Goal: Check status: Check status

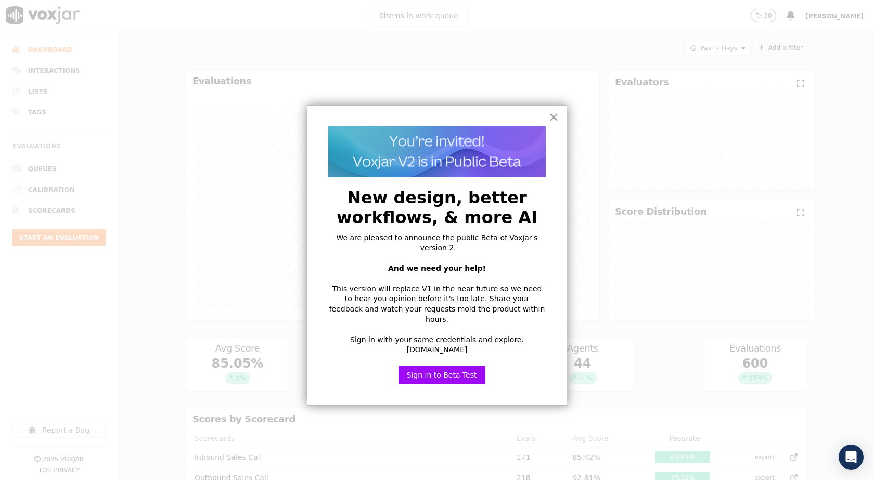
click at [555, 120] on button "×" at bounding box center [554, 117] width 10 height 17
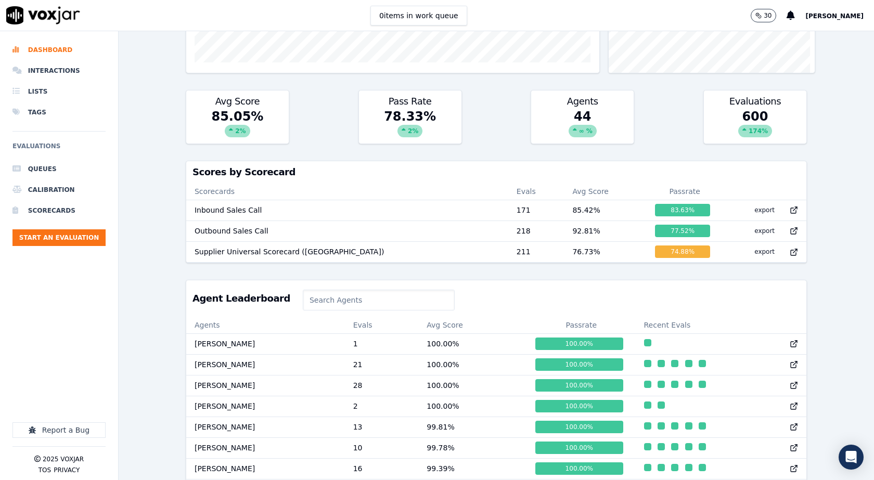
scroll to position [312, 0]
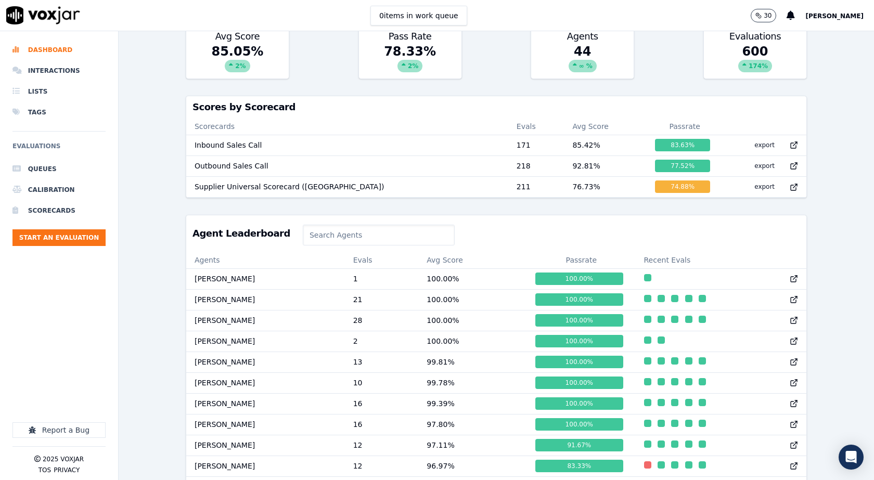
click at [381, 244] on input at bounding box center [379, 235] width 152 height 21
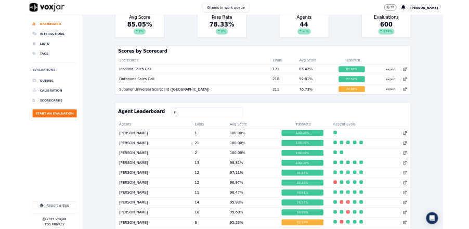
scroll to position [253, 0]
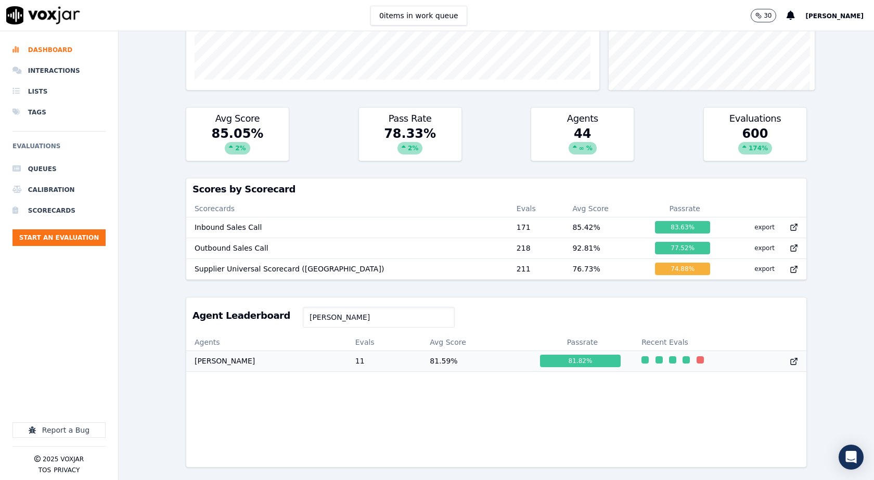
type input "[PERSON_NAME]"
click at [347, 351] on td "11" at bounding box center [384, 361] width 75 height 21
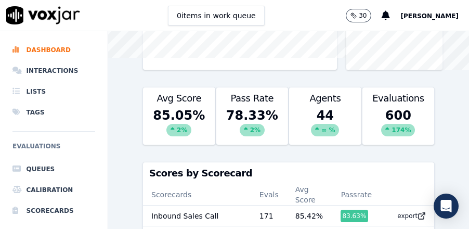
scroll to position [239, 0]
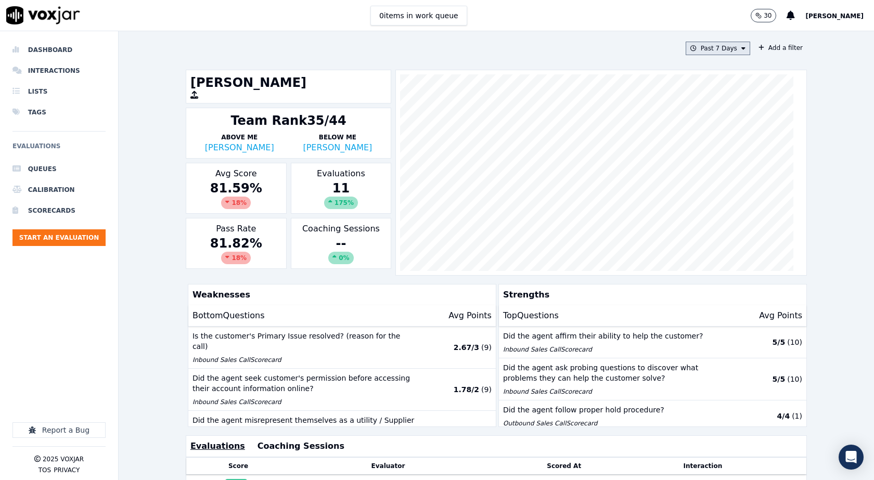
click at [726, 46] on button "Past 7 Days" at bounding box center [718, 49] width 64 height 14
click at [706, 68] on div "Custom" at bounding box center [714, 67] width 24 height 8
click at [725, 88] on input "From" at bounding box center [699, 87] width 91 height 23
type input "2025-07-21T00:00"
click at [713, 68] on label "From" at bounding box center [699, 67] width 91 height 8
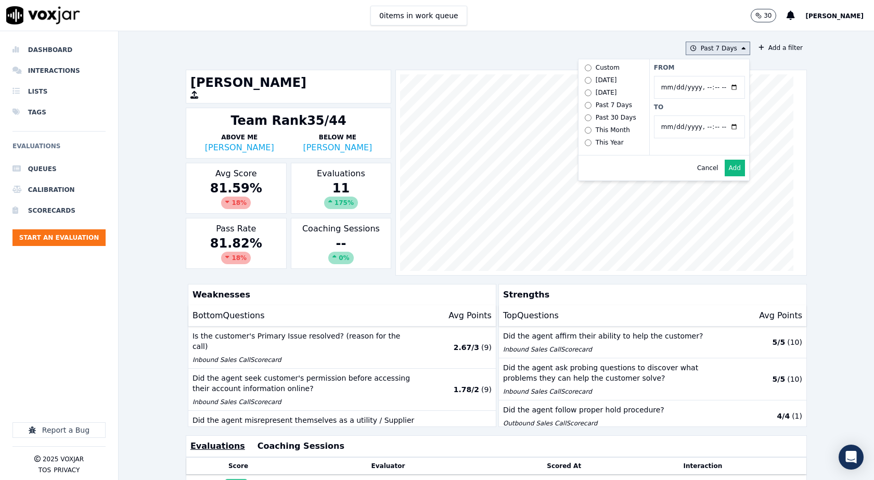
click at [713, 76] on input "From" at bounding box center [699, 87] width 91 height 23
click at [722, 127] on input "To" at bounding box center [699, 126] width 91 height 23
type input "2025-08-20T23:59"
click at [699, 108] on label "To" at bounding box center [699, 107] width 91 height 8
click at [699, 115] on input "To" at bounding box center [699, 126] width 91 height 23
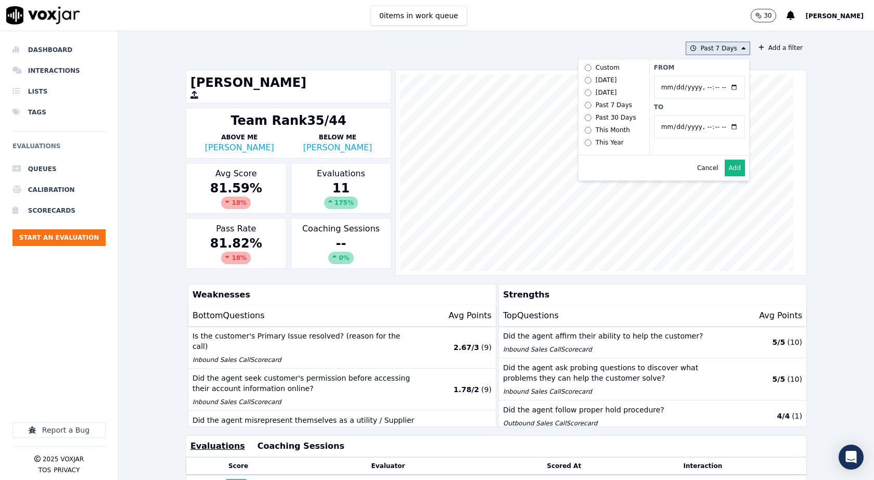
click at [728, 176] on button "Add" at bounding box center [735, 168] width 20 height 17
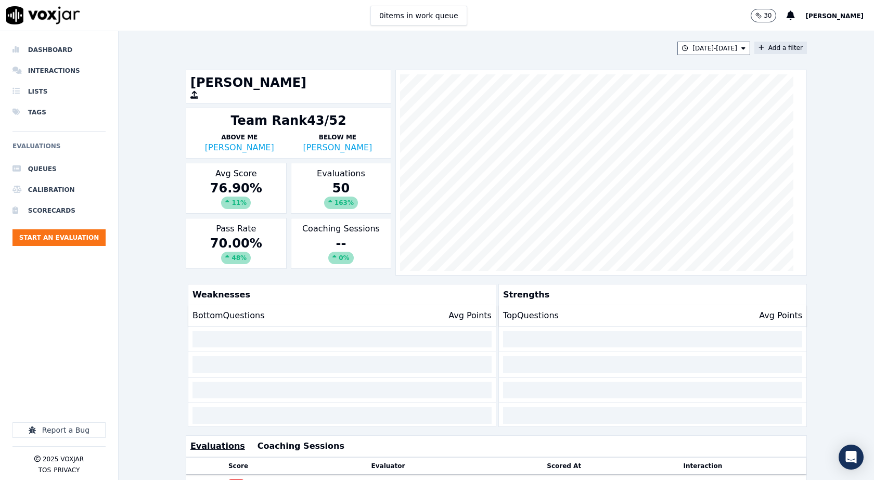
click at [758, 47] on icon at bounding box center [761, 48] width 6 height 6
click at [598, 101] on button "Fields" at bounding box center [575, 97] width 100 height 18
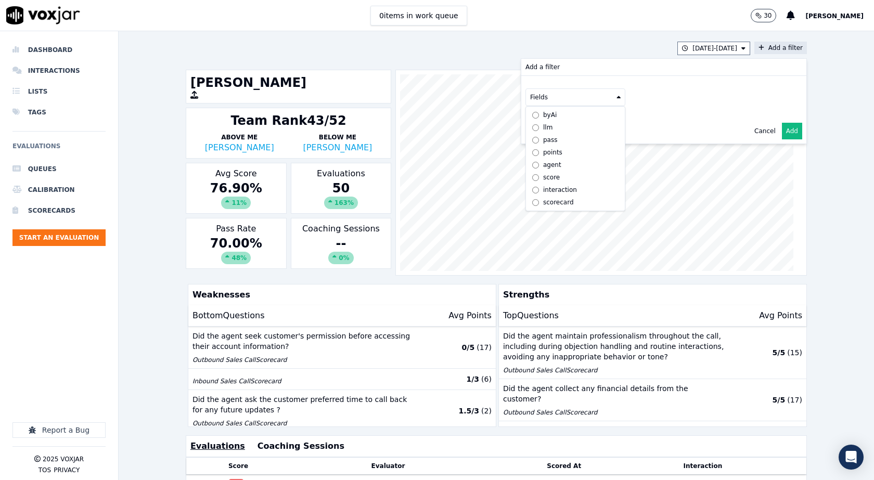
scroll to position [8, 0]
click at [555, 198] on div "scorecard" at bounding box center [558, 202] width 31 height 8
click at [604, 122] on button "Fields" at bounding box center [588, 119] width 100 height 18
click at [560, 133] on label "title" at bounding box center [587, 137] width 95 height 12
click at [685, 116] on button at bounding box center [717, 118] width 150 height 16
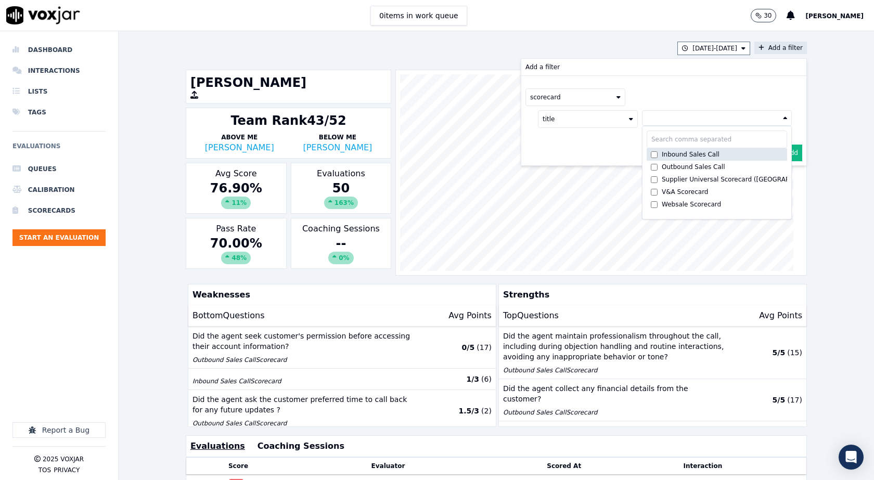
click at [662, 153] on div "Inbound Sales Call" at bounding box center [691, 154] width 58 height 8
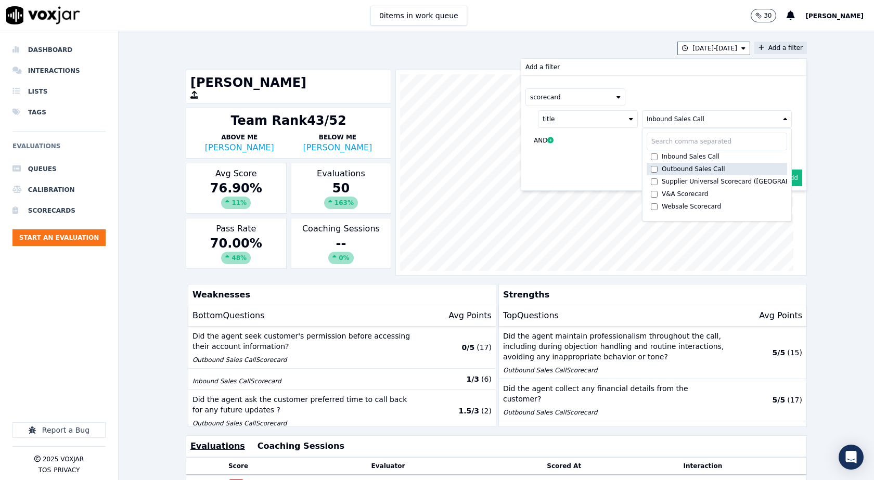
click at [662, 172] on div "Outbound Sales Call" at bounding box center [693, 169] width 63 height 8
click at [665, 85] on div "scorecard title Inbound Sales Call +1 more Inbound Sales Call Outbound Sales Ca…" at bounding box center [663, 120] width 285 height 89
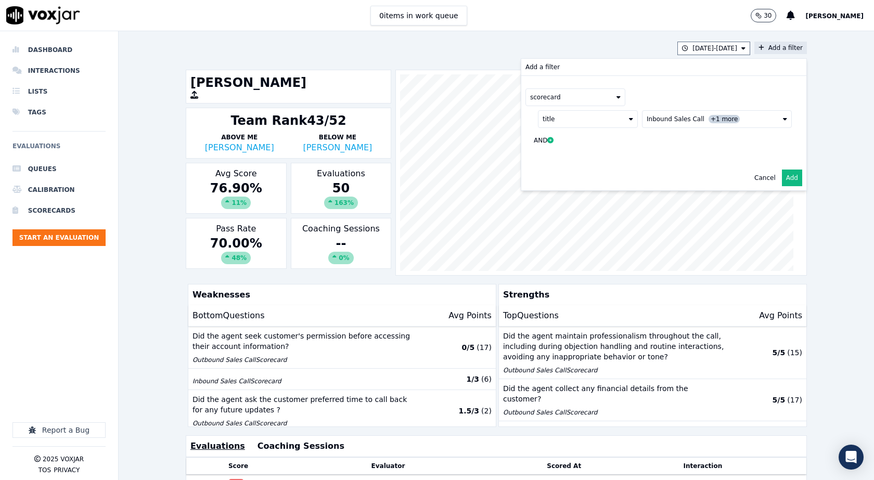
click at [782, 179] on button "Add" at bounding box center [792, 178] width 20 height 17
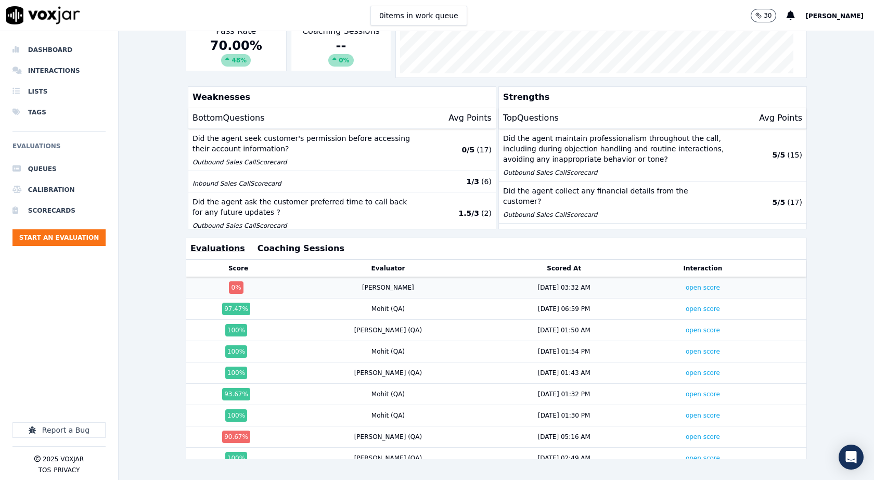
scroll to position [222, 0]
click at [686, 284] on link "open score" at bounding box center [703, 287] width 34 height 7
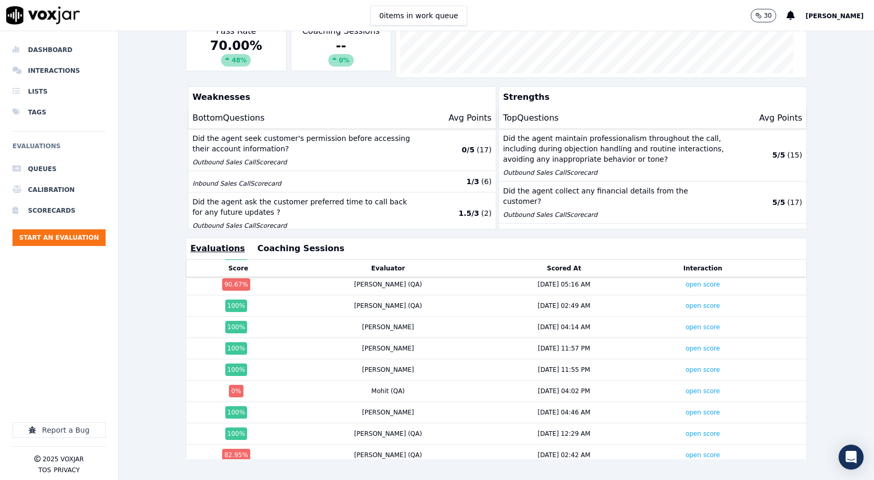
scroll to position [156, 0]
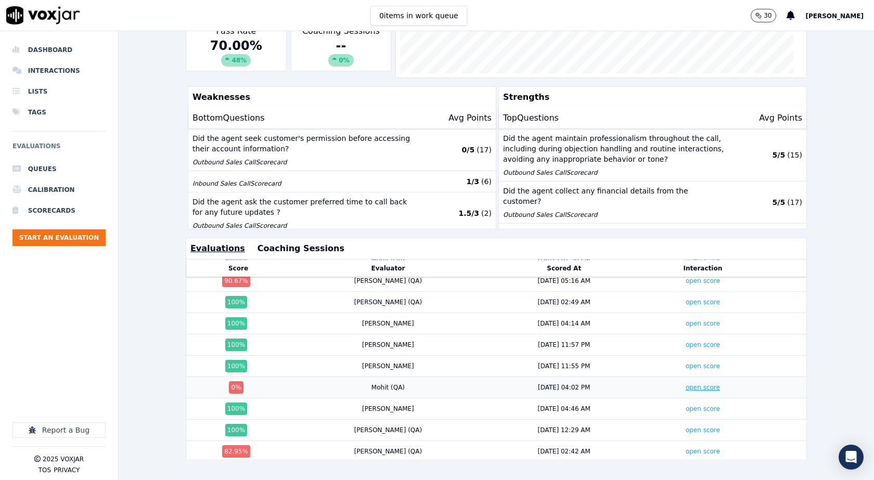
click at [686, 384] on link "open score" at bounding box center [703, 387] width 34 height 7
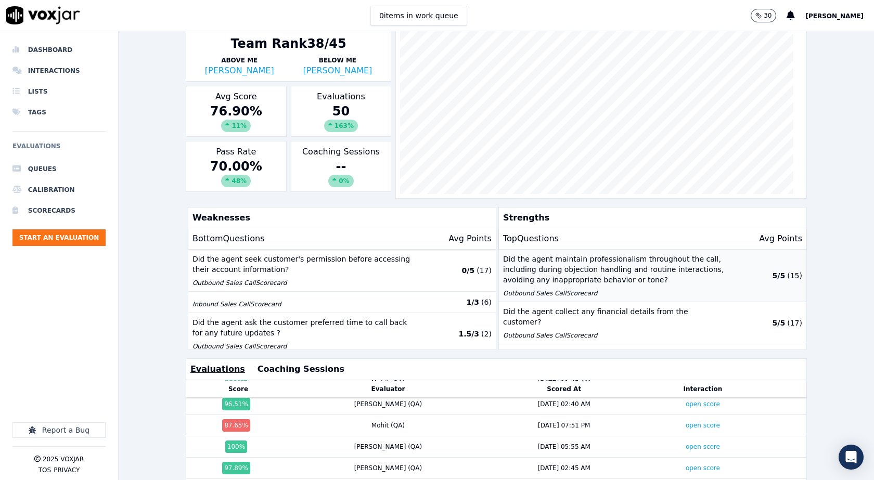
scroll to position [0, 0]
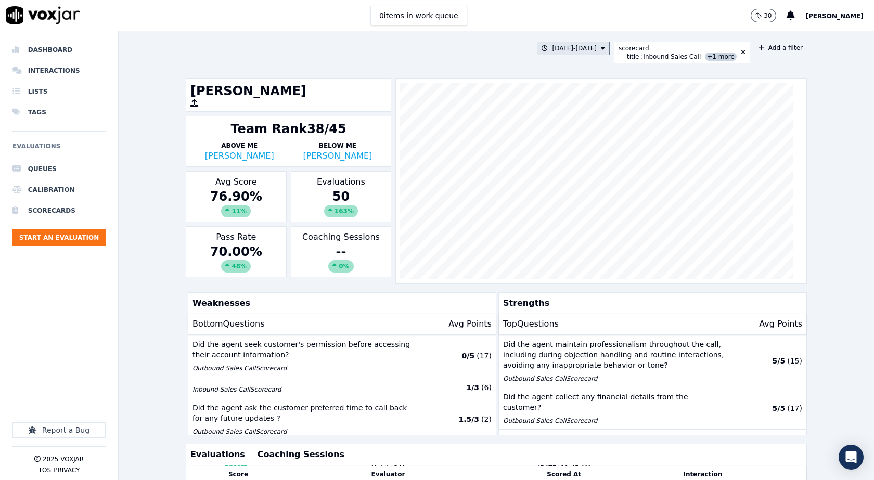
click at [598, 51] on button "7/21/25 - 8/20/25" at bounding box center [573, 49] width 73 height 14
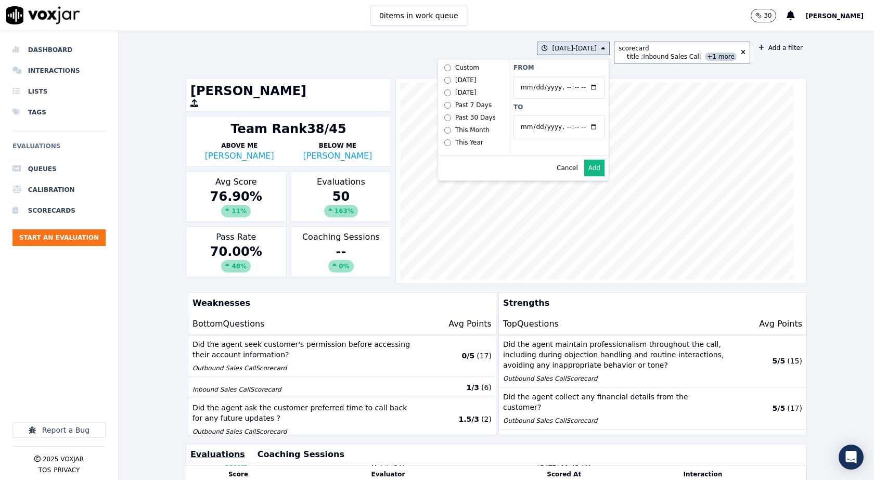
click at [558, 85] on input "From" at bounding box center [558, 87] width 91 height 23
click at [590, 87] on input "From" at bounding box center [558, 87] width 91 height 23
type input "2025-08-21T00:00"
click at [567, 72] on div "From To" at bounding box center [559, 107] width 100 height 96
click at [591, 128] on input "To" at bounding box center [558, 126] width 91 height 23
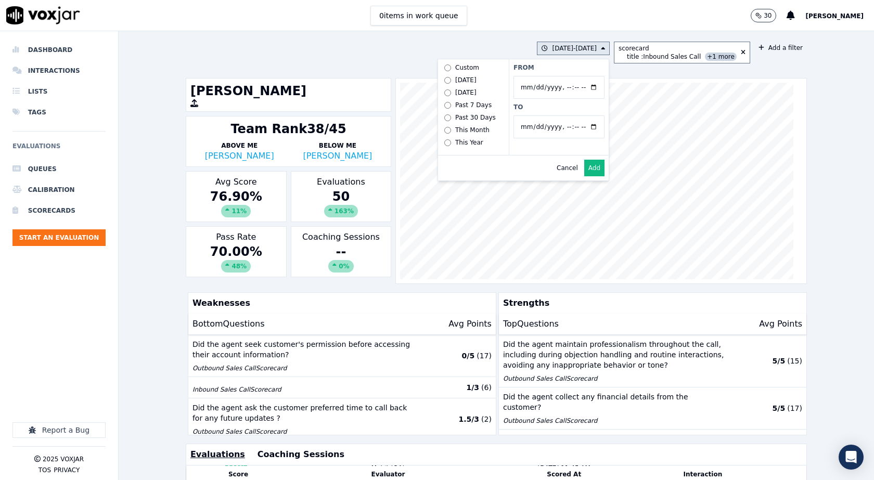
type input "2025-09-11T23:59"
click at [579, 108] on label "To" at bounding box center [558, 107] width 91 height 8
click at [579, 115] on input "To" at bounding box center [558, 126] width 91 height 23
click at [586, 176] on button "Add" at bounding box center [594, 168] width 20 height 17
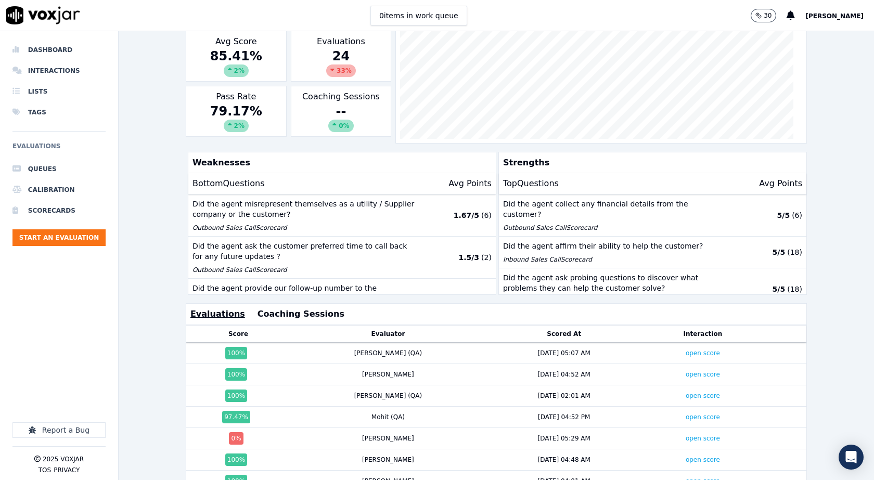
scroll to position [222, 0]
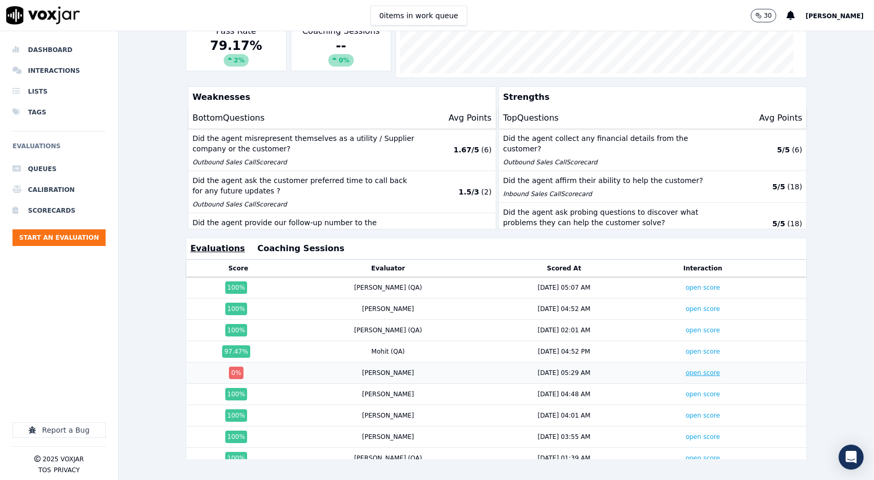
click at [686, 369] on link "open score" at bounding box center [703, 372] width 34 height 7
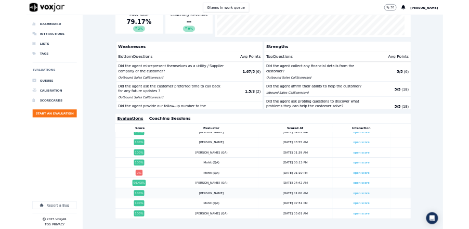
scroll to position [156, 0]
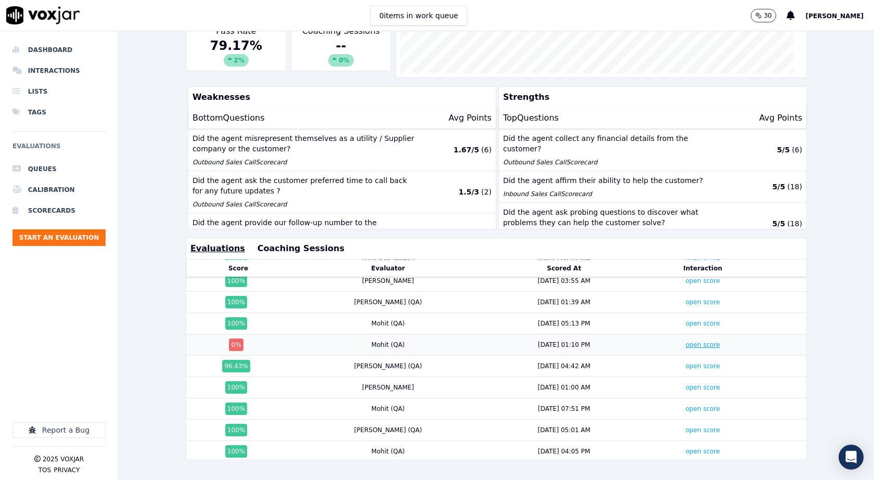
click at [686, 341] on link "open score" at bounding box center [703, 344] width 34 height 7
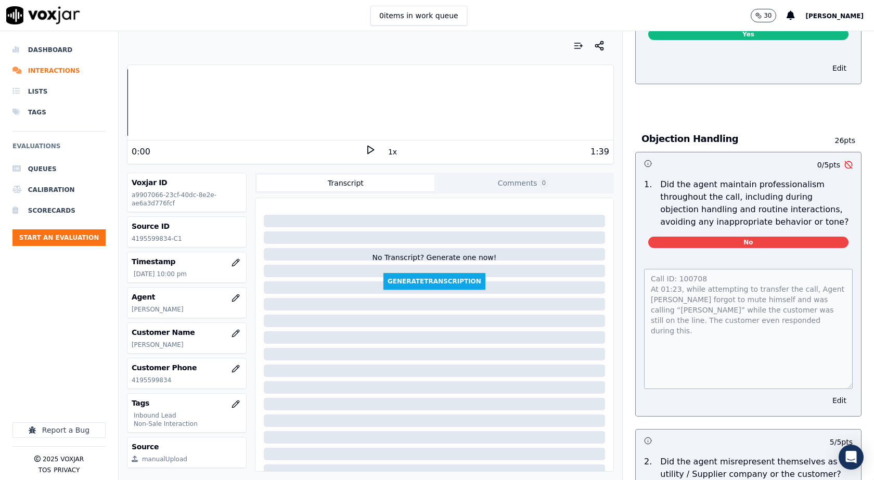
click at [636, 259] on div "Call ID: 100708 At 01:23, while attempting to transfer the call, Agent Wayne fo…" at bounding box center [748, 336] width 225 height 160
click at [636, 277] on div "Call ID: 100708 At 01:23, while attempting to transfer the call, Agent Wayne fo…" at bounding box center [748, 336] width 225 height 160
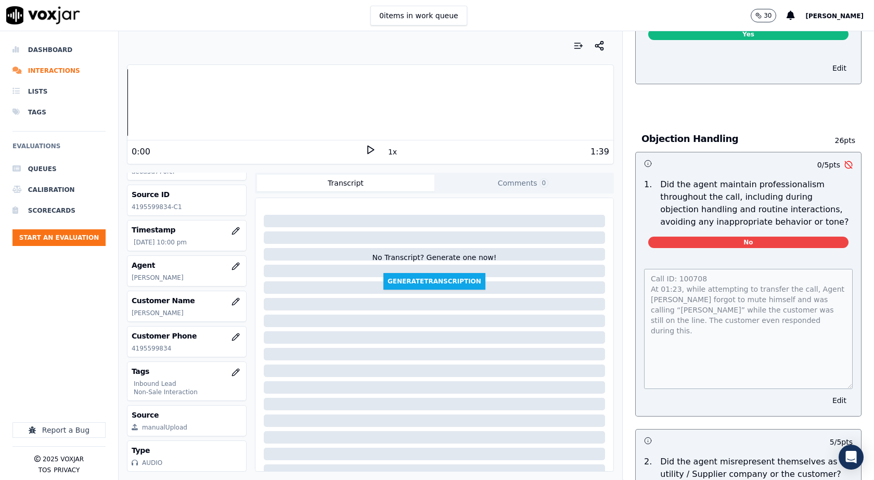
scroll to position [52, 0]
click at [151, 344] on p "4195599834" at bounding box center [187, 348] width 110 height 8
type textarea "**********"
click at [151, 344] on p "4195599834" at bounding box center [187, 348] width 110 height 8
copy p "4195599834"
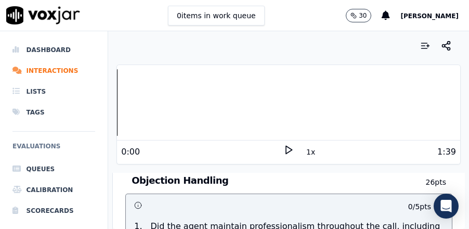
scroll to position [1057, 0]
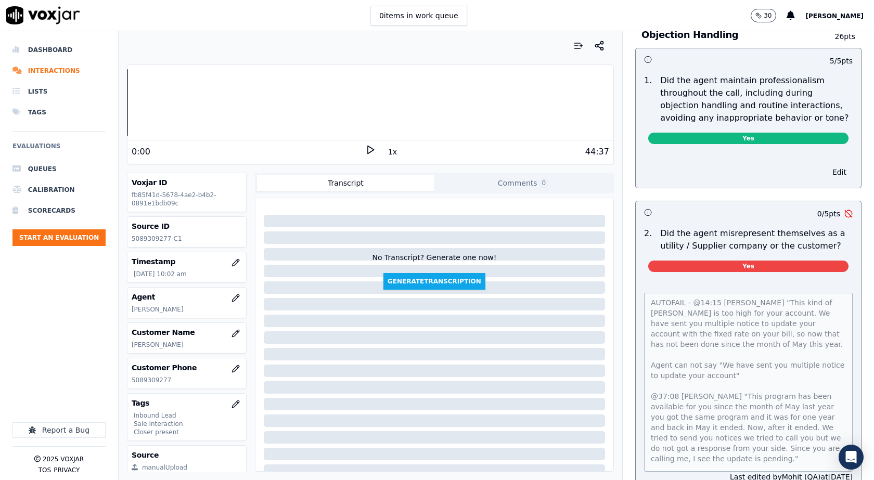
click at [815, 458] on div "Inbound Sales Call Scorecard A scorecard to review inbound sales calls for best…" at bounding box center [748, 255] width 251 height 449
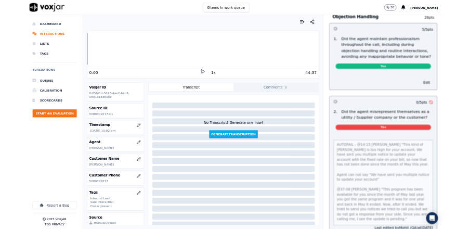
scroll to position [1300, 0]
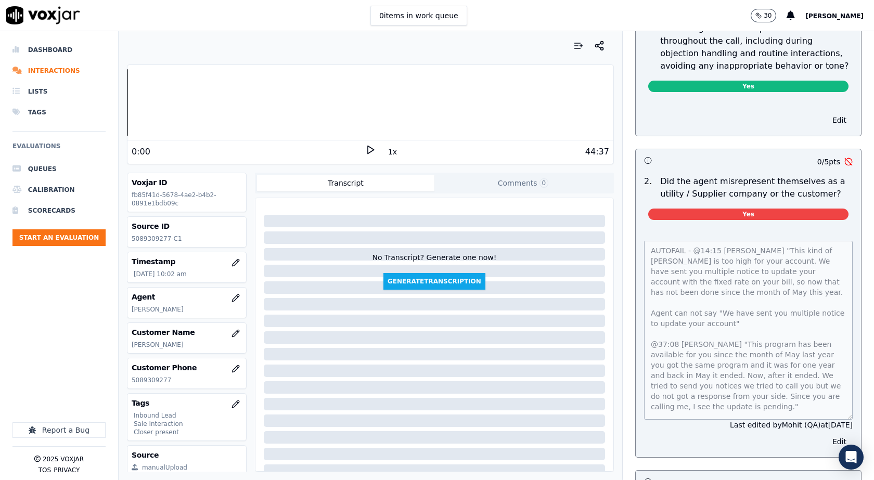
click at [150, 382] on p "5089309277" at bounding box center [187, 380] width 110 height 8
type textarea "**********"
click at [150, 382] on p "5089309277" at bounding box center [187, 380] width 110 height 8
copy p "5089309277"
click at [72, 321] on div "Dashboard Interactions Lists Tags Evaluations Queues Calibration Scorecards Sta…" at bounding box center [58, 189] width 93 height 299
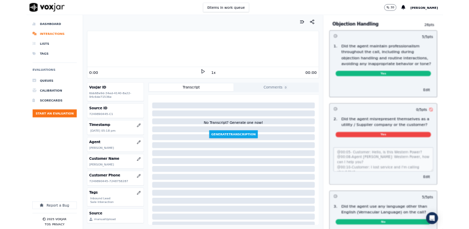
scroll to position [1248, 0]
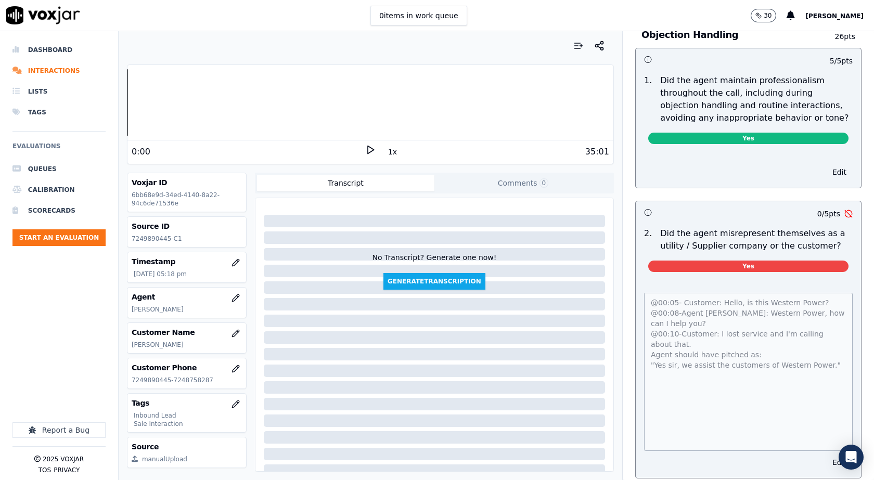
click at [636, 352] on div "@00:05- Customer: Hello, is this Western Power? @00:08-Agent [PERSON_NAME]: Wes…" at bounding box center [748, 379] width 225 height 198
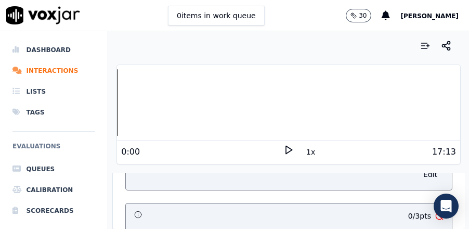
scroll to position [2773, 0]
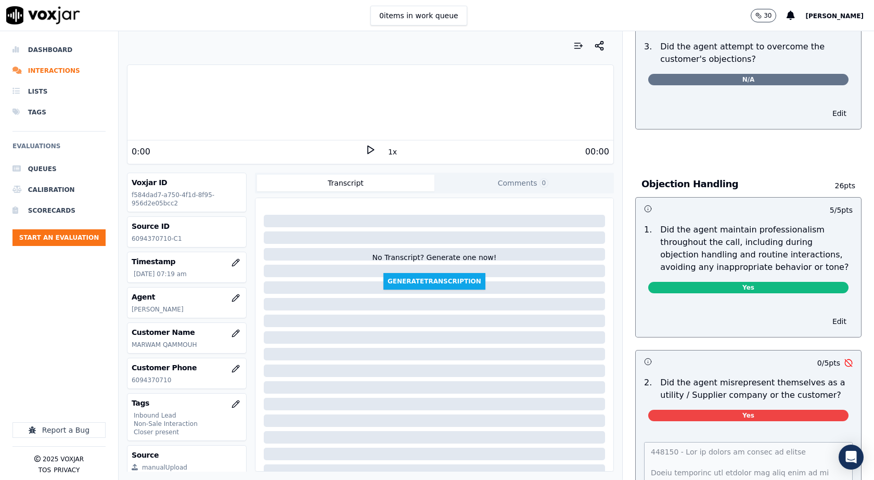
scroll to position [1248, 0]
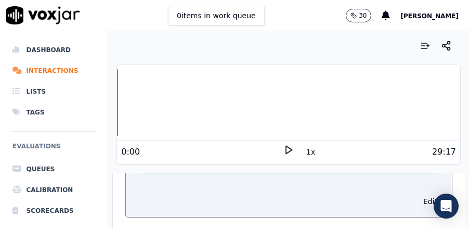
scroll to position [1161, 0]
